Goal: Check status: Check status

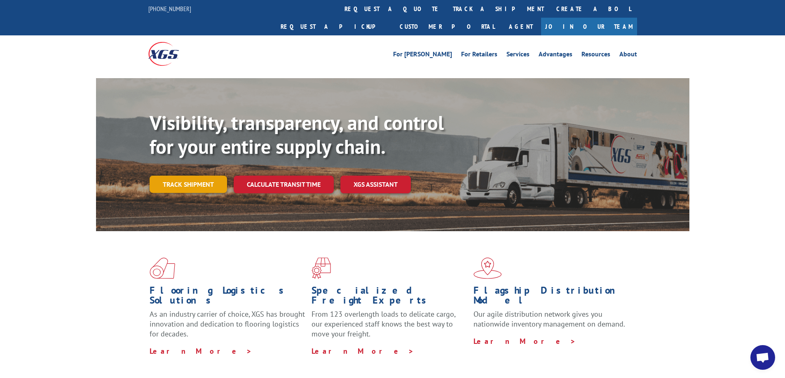
click at [197, 176] on link "Track shipment" at bounding box center [188, 184] width 77 height 17
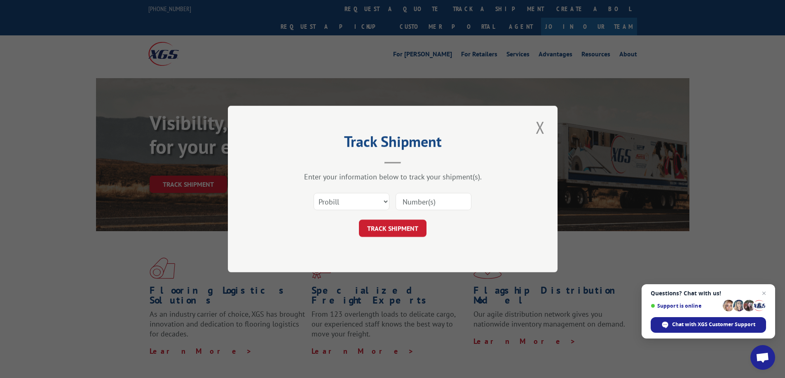
click at [418, 206] on input at bounding box center [433, 201] width 76 height 17
paste input "17095080"
type input "17095080"
click at [405, 231] on button "TRACK SHIPMENT" at bounding box center [393, 228] width 68 height 17
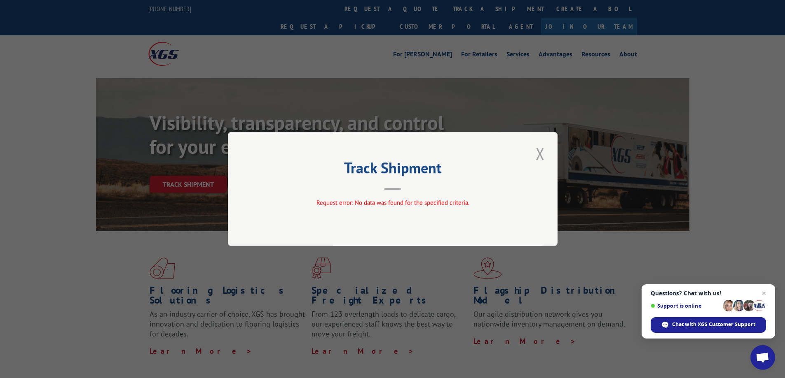
click at [535, 157] on button "Close modal" at bounding box center [540, 154] width 14 height 23
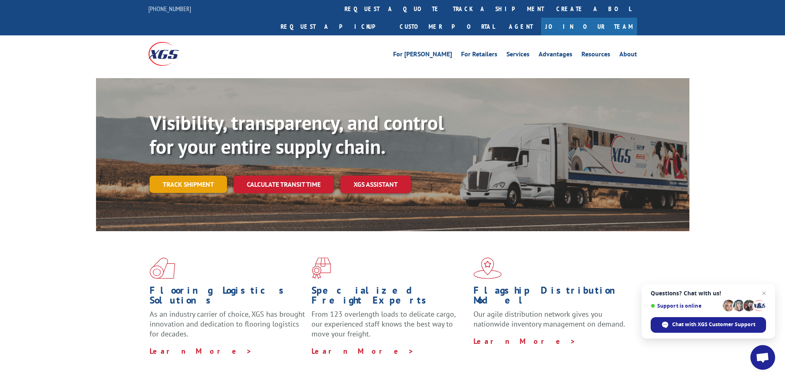
click at [186, 176] on link "Track shipment" at bounding box center [188, 184] width 77 height 17
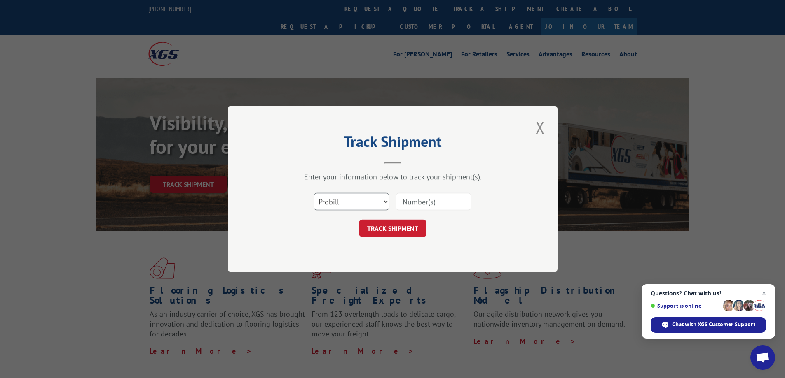
drag, startPoint x: 348, startPoint y: 199, endPoint x: 347, endPoint y: 204, distance: 5.0
click at [348, 199] on select "Select category... Probill BOL PO" at bounding box center [351, 201] width 76 height 17
click at [313, 193] on select "Select category... Probill BOL PO" at bounding box center [351, 201] width 76 height 17
drag, startPoint x: 334, startPoint y: 204, endPoint x: 333, endPoint y: 209, distance: 4.5
click at [334, 204] on select "Select category... Probill BOL PO" at bounding box center [351, 201] width 76 height 17
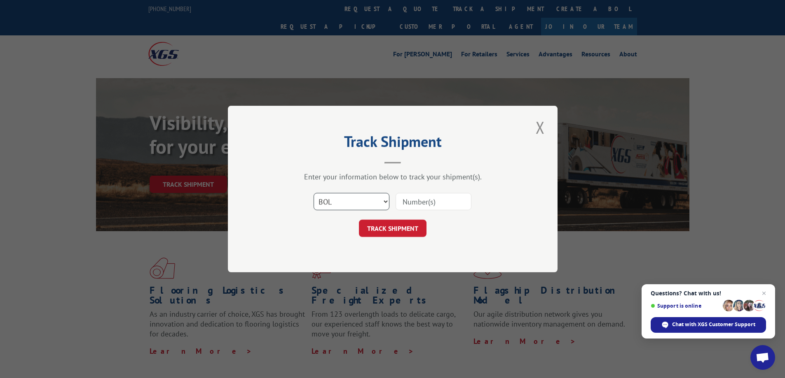
select select "po"
click at [313, 193] on select "Select category... Probill BOL PO" at bounding box center [351, 201] width 76 height 17
click at [425, 203] on input at bounding box center [433, 201] width 76 height 17
paste input "50541665"
type input "50541665"
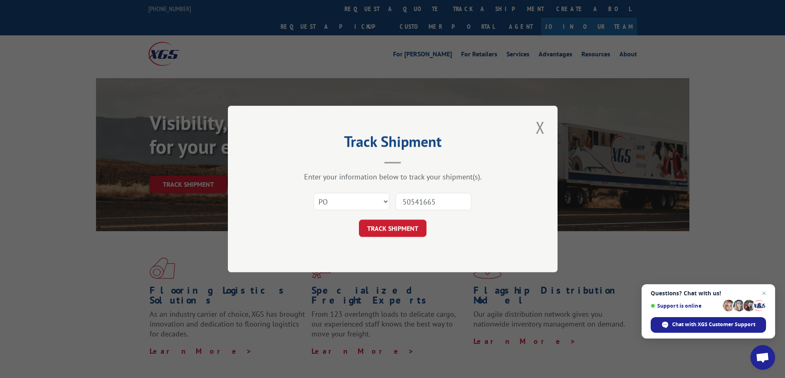
click at [392, 217] on form "Select category... Probill BOL PO 50541665 TRACK SHIPMENT" at bounding box center [392, 212] width 247 height 49
click at [390, 230] on button "TRACK SHIPMENT" at bounding box center [393, 228] width 68 height 17
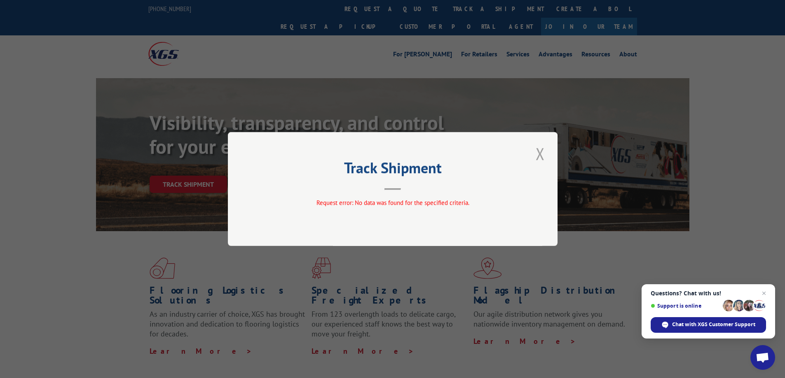
click at [540, 157] on button "Close modal" at bounding box center [540, 154] width 14 height 23
